Goal: Task Accomplishment & Management: Use online tool/utility

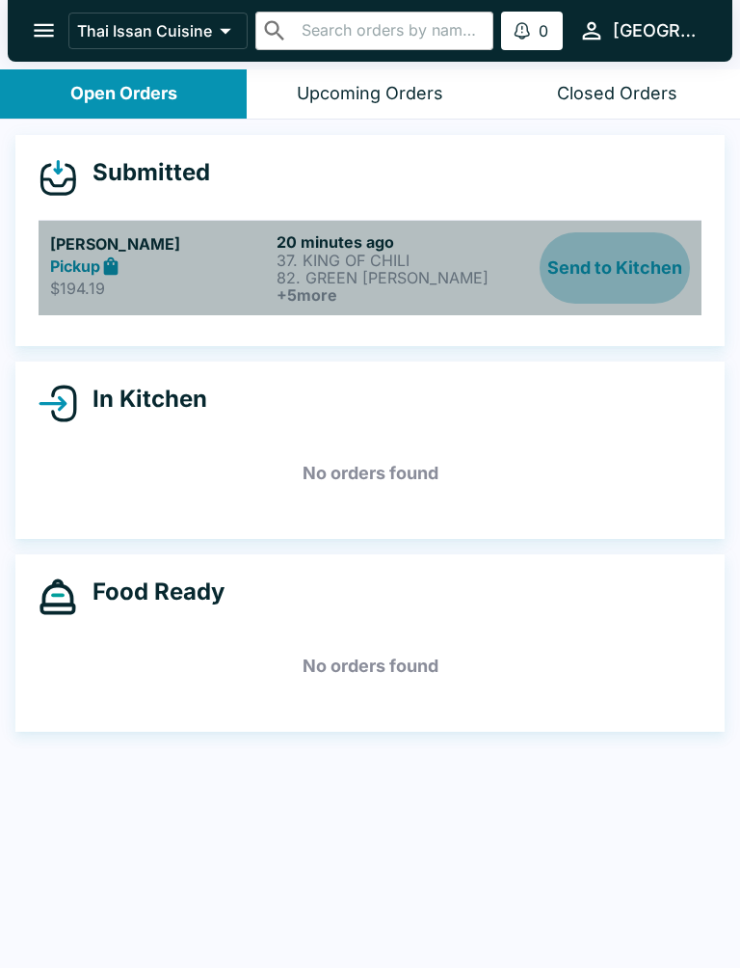
click at [618, 275] on button "Send to Kitchen" at bounding box center [615, 267] width 150 height 71
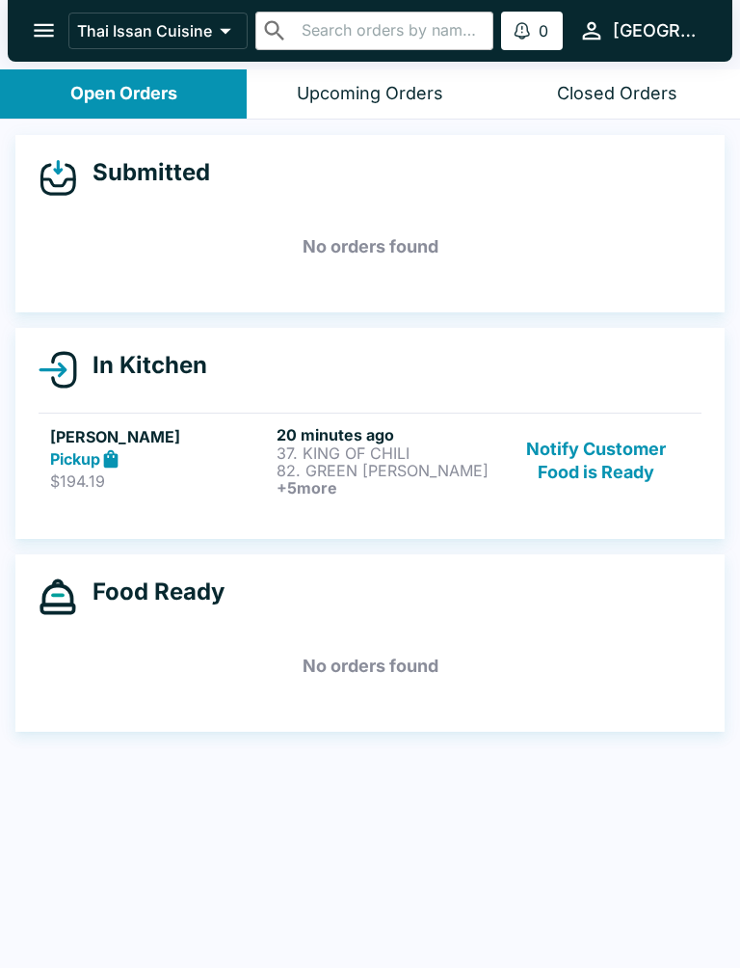
click at [325, 480] on h6 "+ 5 more" at bounding box center [386, 487] width 219 height 17
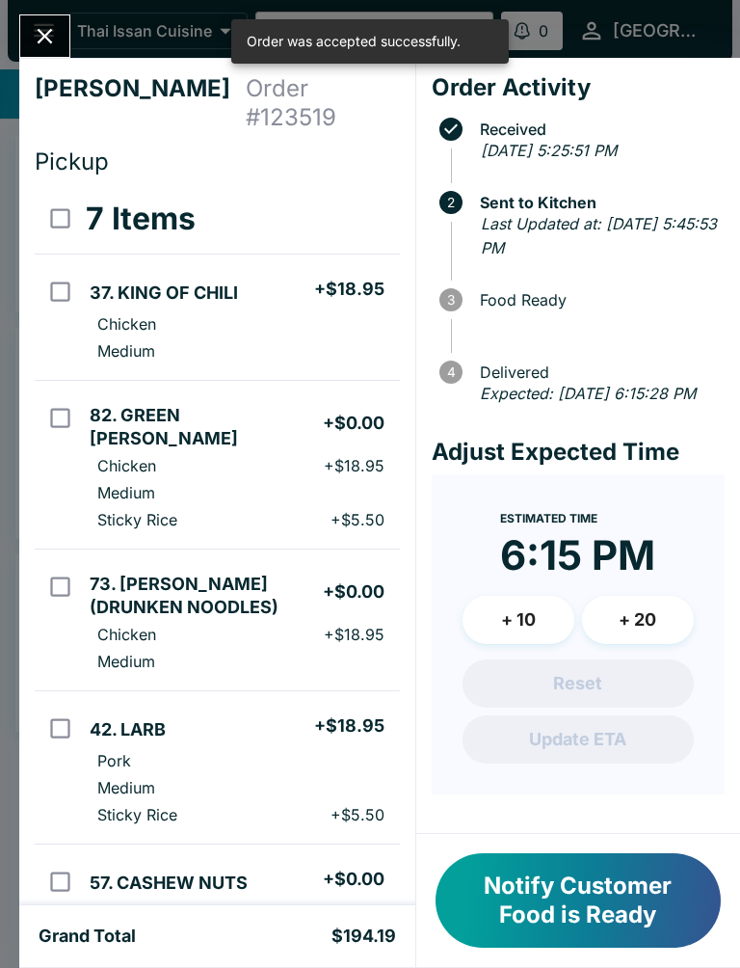
scroll to position [3, 0]
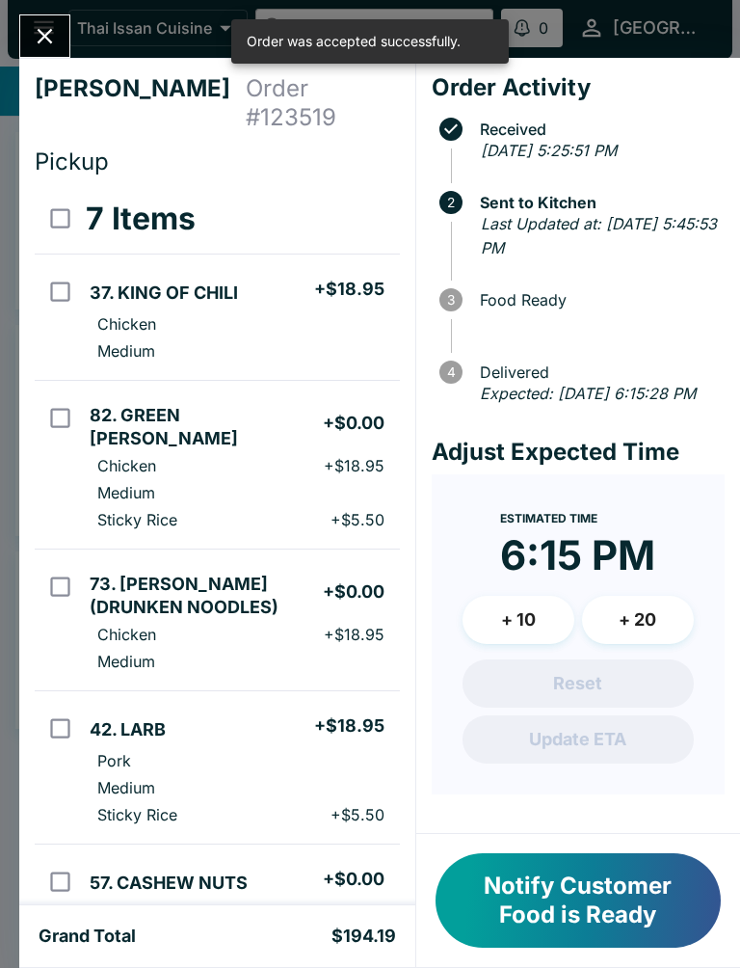
click at [259, 844] on td "57. CASHEW NUTS + $0.00 Beef + $18.95 Medium White Rice (Jasmine) + $4.50" at bounding box center [240, 920] width 317 height 153
checkbox input "true"
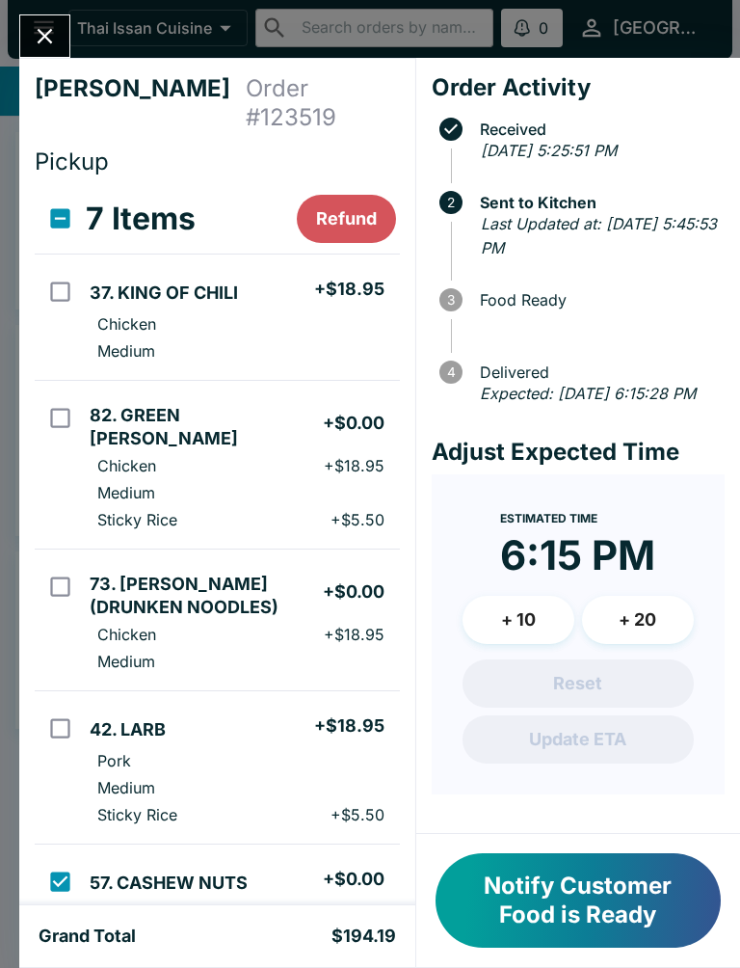
scroll to position [682, 0]
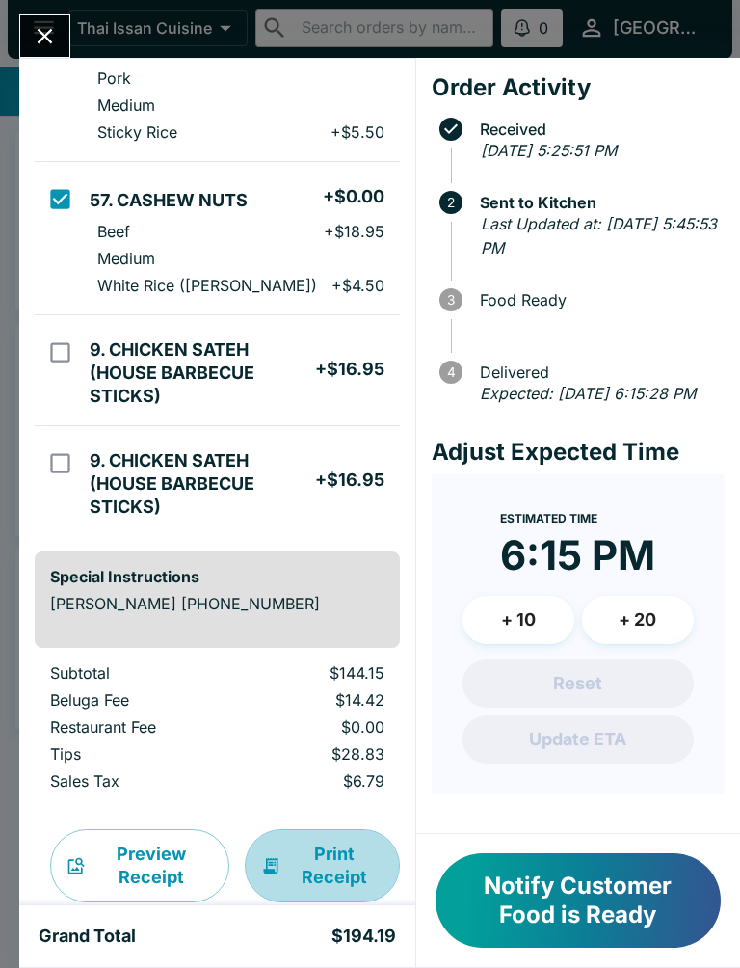
click at [316, 829] on button "Print Receipt" at bounding box center [322, 865] width 155 height 73
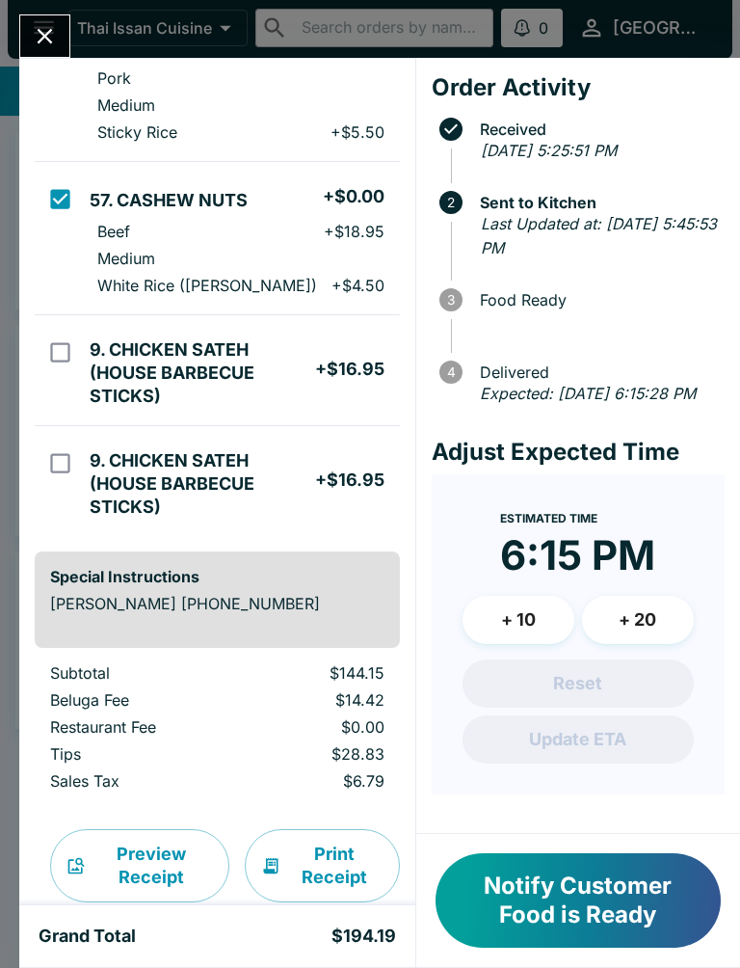
click at [43, 25] on icon "Close" at bounding box center [45, 36] width 26 height 26
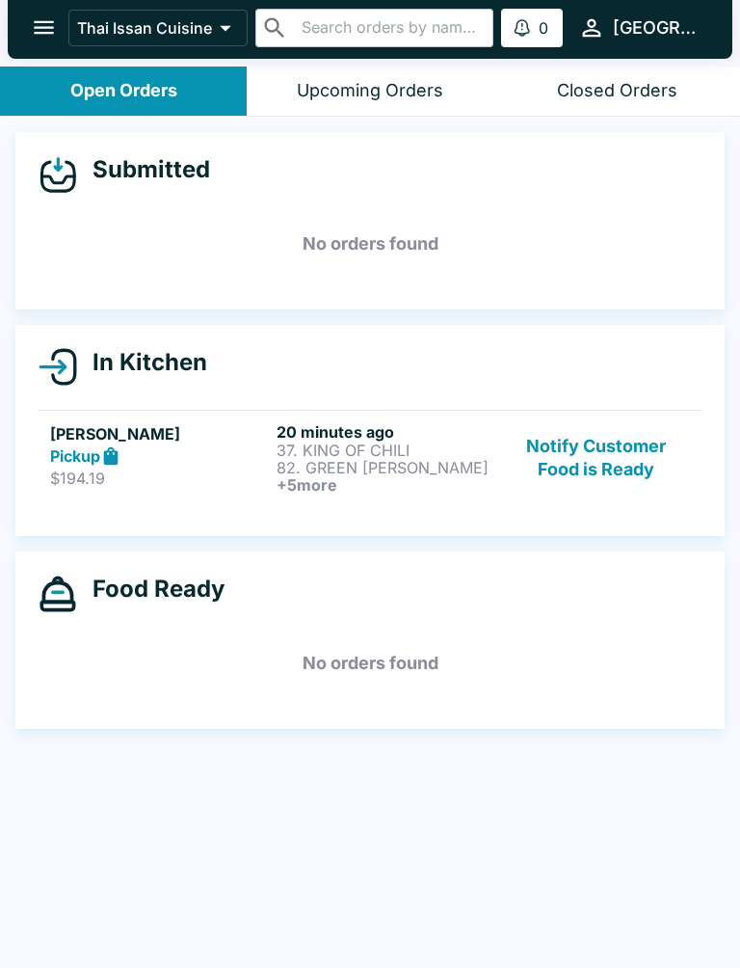
click at [599, 437] on button "Notify Customer Food is Ready" at bounding box center [596, 457] width 187 height 71
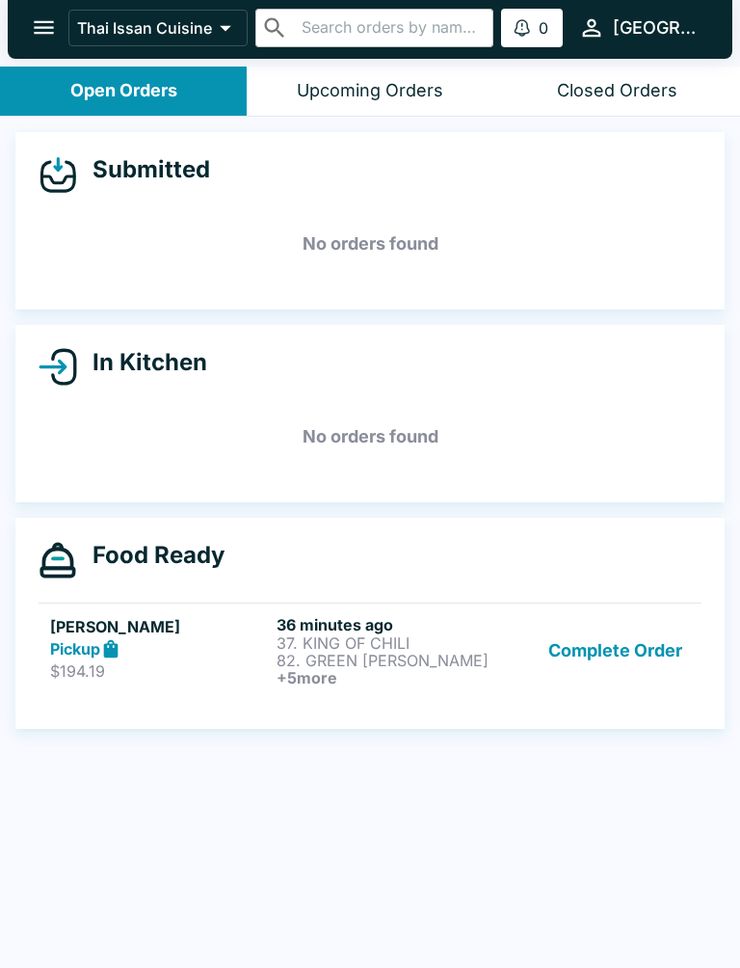
click at [182, 638] on div "Pickup" at bounding box center [159, 649] width 219 height 22
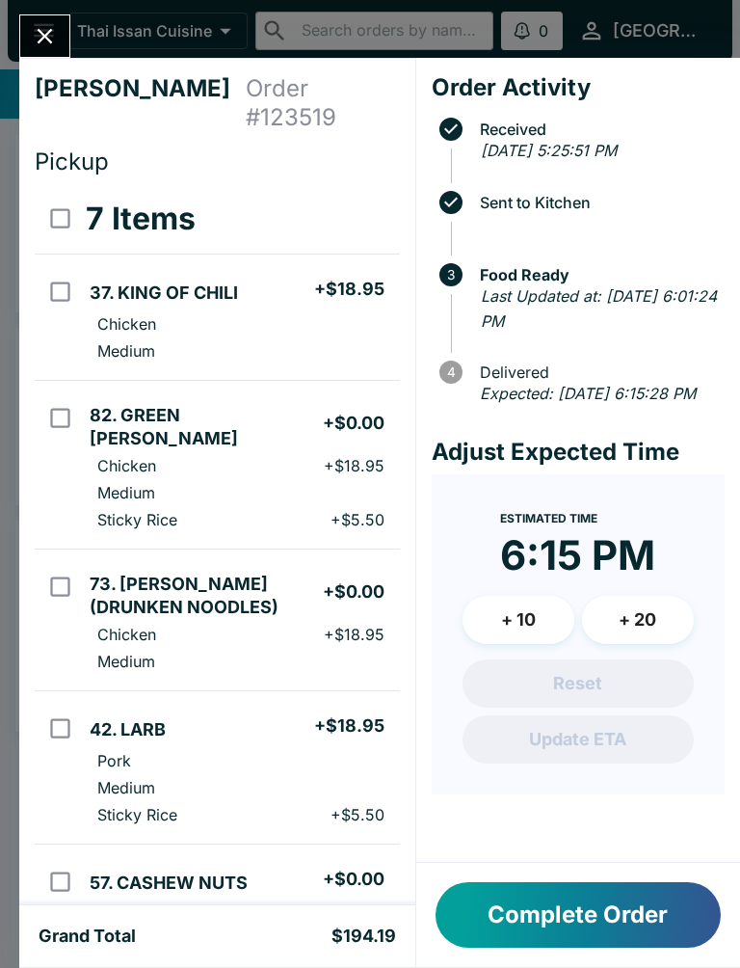
click at [589, 888] on button "Complete Order" at bounding box center [578, 915] width 285 height 66
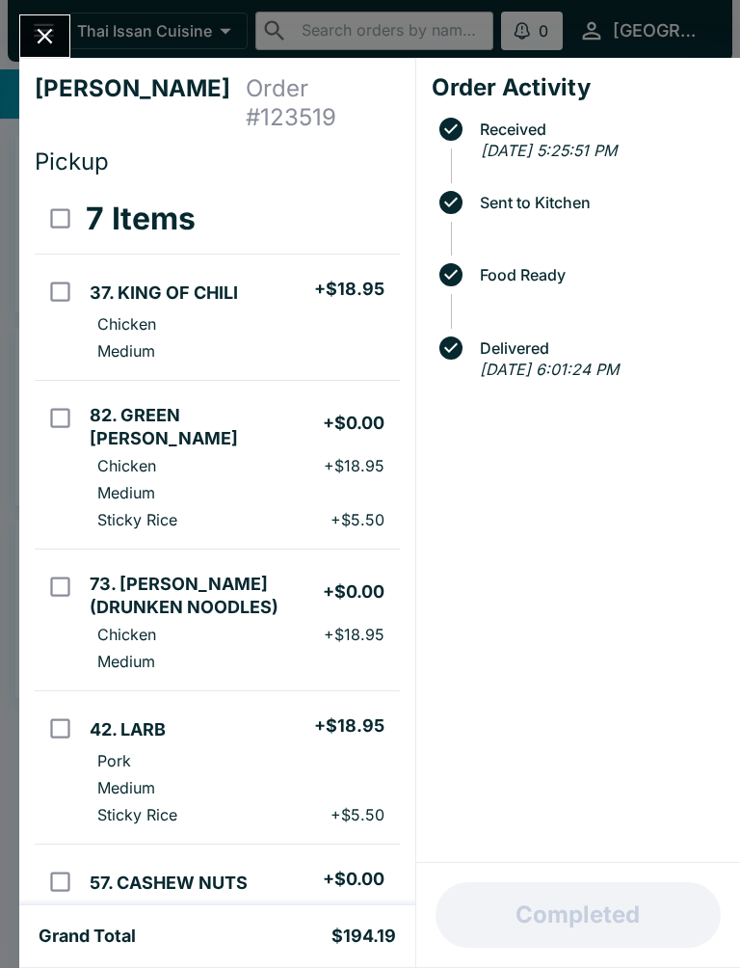
click at [51, 27] on icon "Close" at bounding box center [45, 36] width 26 height 26
